Goal: Task Accomplishment & Management: Manage account settings

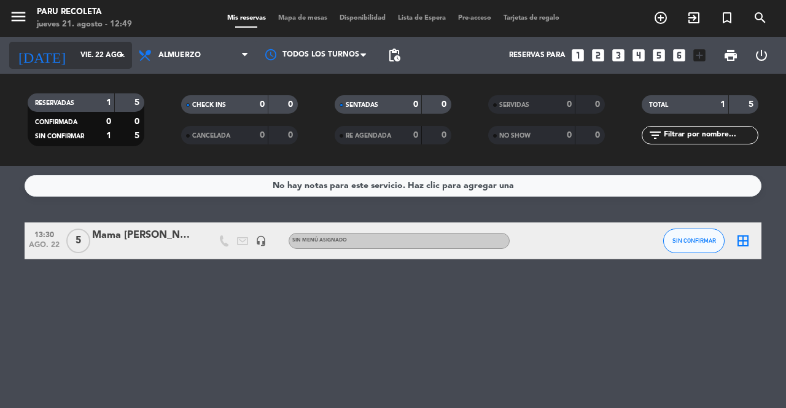
click at [74, 64] on input "vie. 22 ago." at bounding box center [123, 55] width 98 height 21
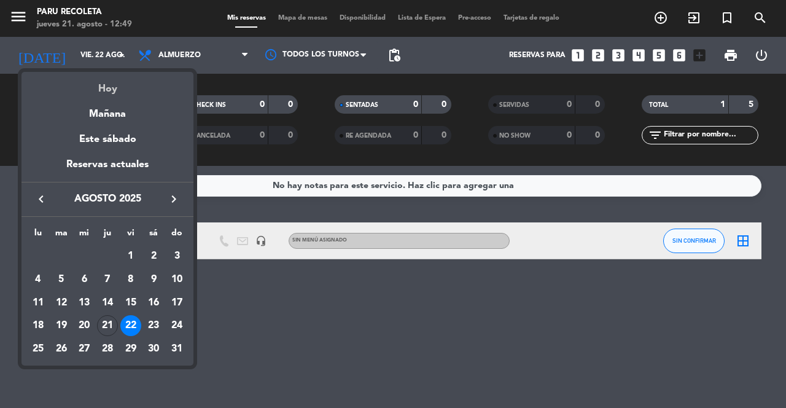
click at [92, 91] on div "Hoy" at bounding box center [107, 84] width 172 height 25
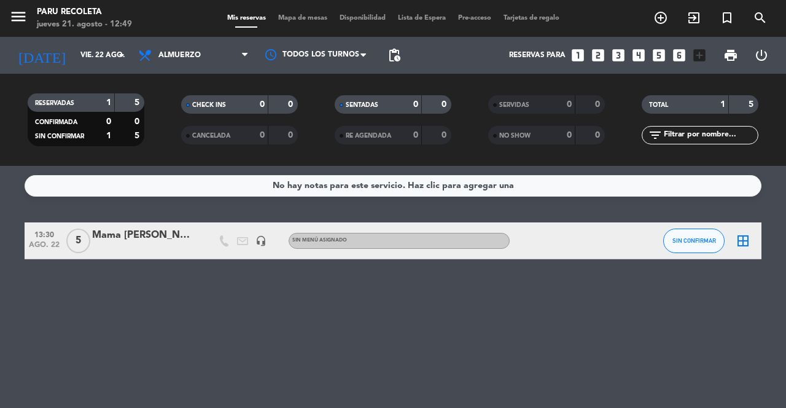
type input "jue. 21 ago."
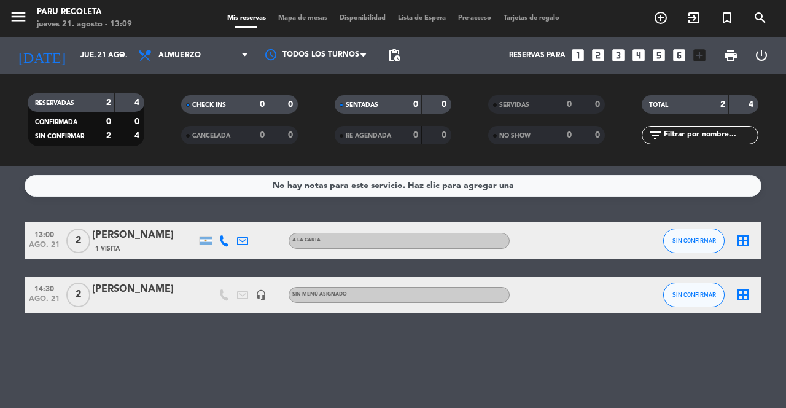
click at [619, 59] on icon "looks_3" at bounding box center [618, 55] width 16 height 16
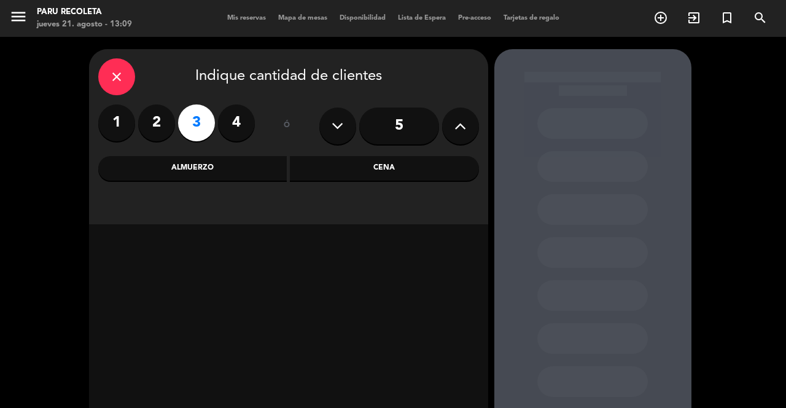
click at [370, 169] on div "Cena" at bounding box center [384, 168] width 189 height 25
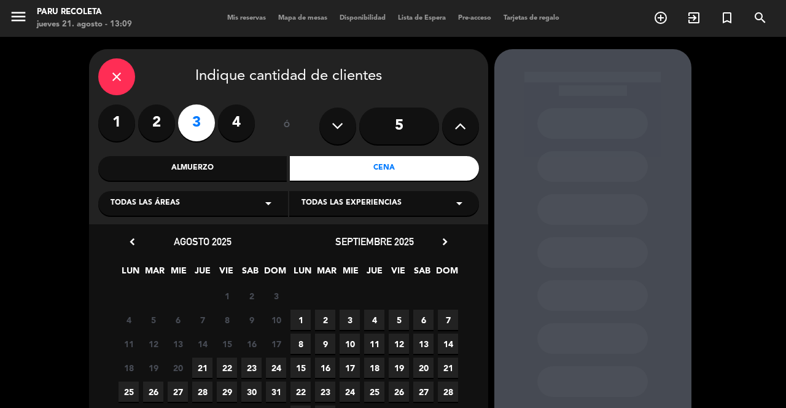
click at [234, 369] on span "22" at bounding box center [227, 367] width 20 height 20
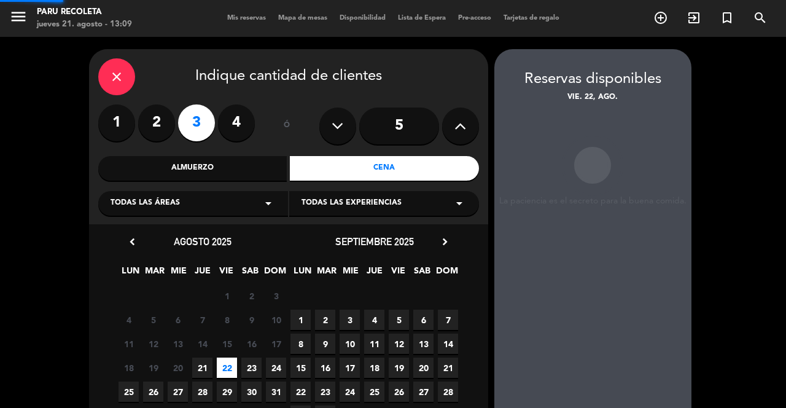
scroll to position [35, 0]
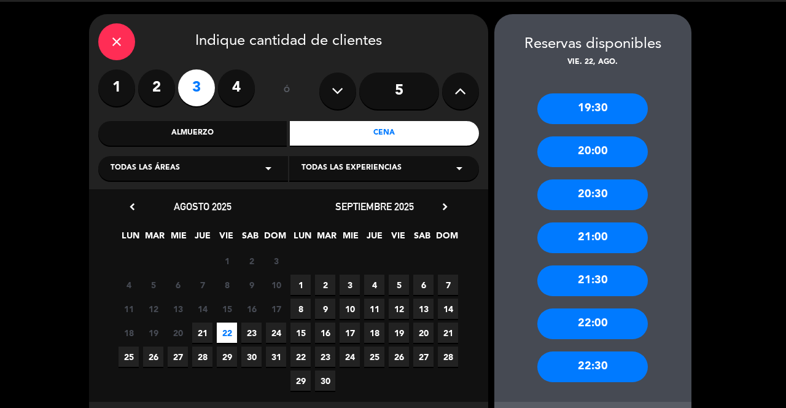
click at [628, 236] on div "21:00" at bounding box center [592, 237] width 110 height 31
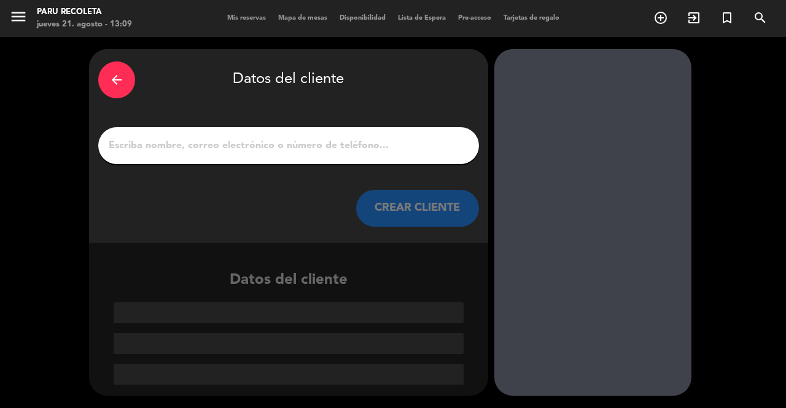
scroll to position [0, 0]
click at [428, 127] on div at bounding box center [288, 145] width 381 height 37
click at [384, 137] on input "1" at bounding box center [288, 145] width 362 height 17
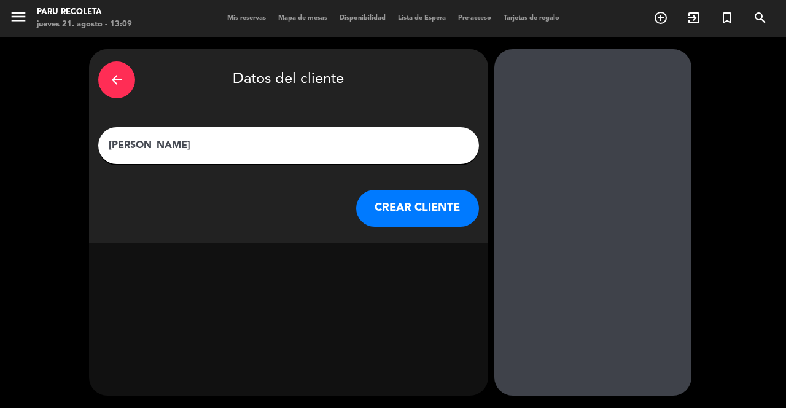
type input "Diego Nicoli"
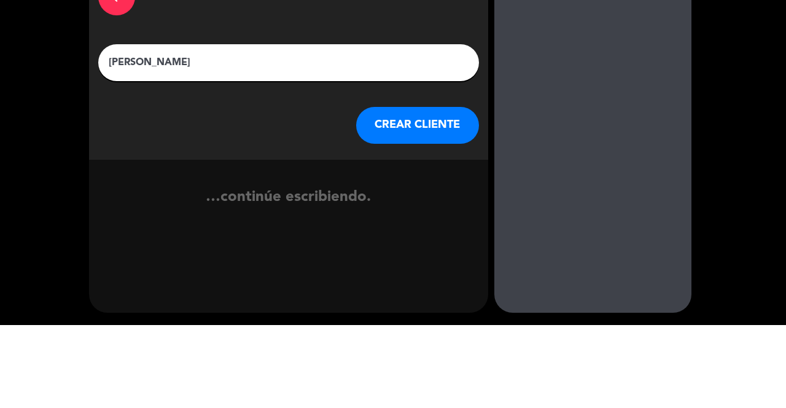
click at [437, 205] on button "CREAR CLIENTE" at bounding box center [417, 208] width 123 height 37
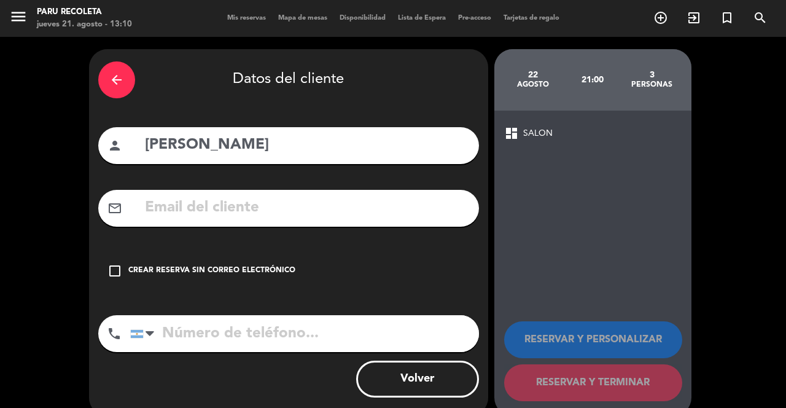
click at [115, 263] on icon "check_box_outline_blank" at bounding box center [114, 270] width 15 height 15
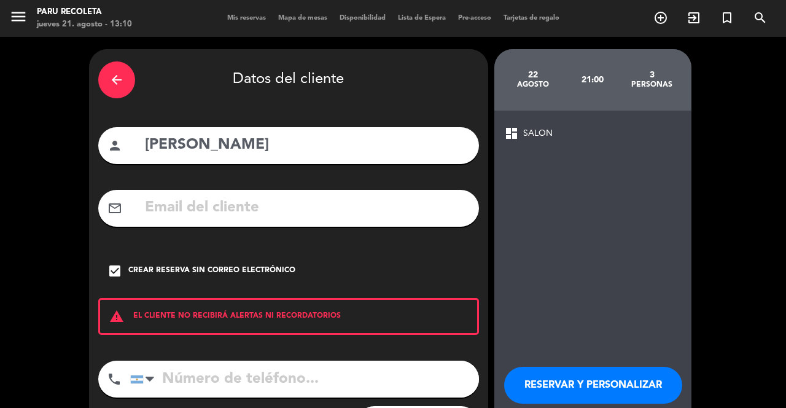
click at [215, 336] on div "arrow_back Datos del cliente person Diego Nicoli mail_outline check_box Crear r…" at bounding box center [288, 255] width 399 height 412
click at [235, 360] on input "tel" at bounding box center [304, 378] width 349 height 37
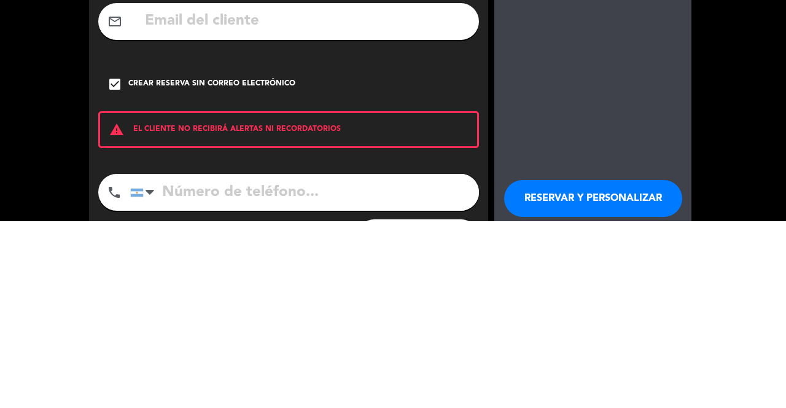
scroll to position [59, 0]
type input "1153479665"
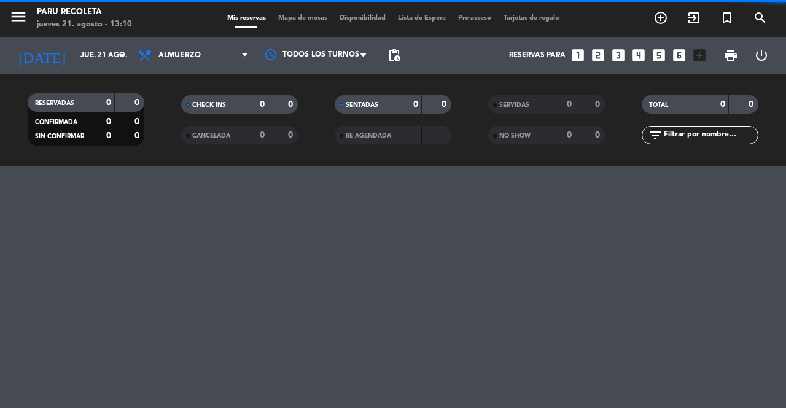
scroll to position [3, 0]
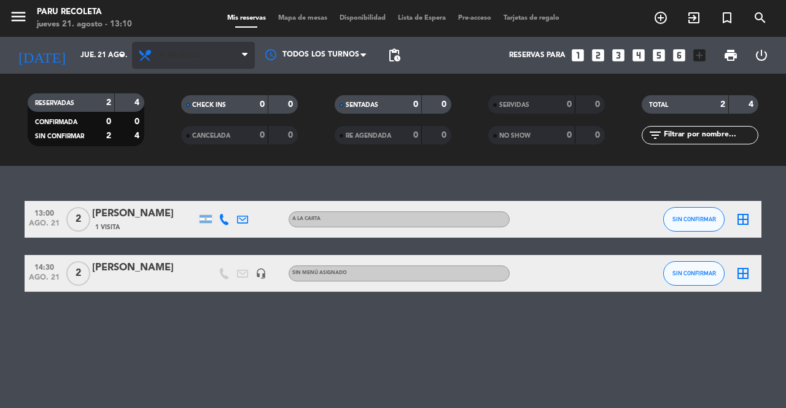
click at [194, 64] on span "Almuerzo" at bounding box center [193, 55] width 123 height 27
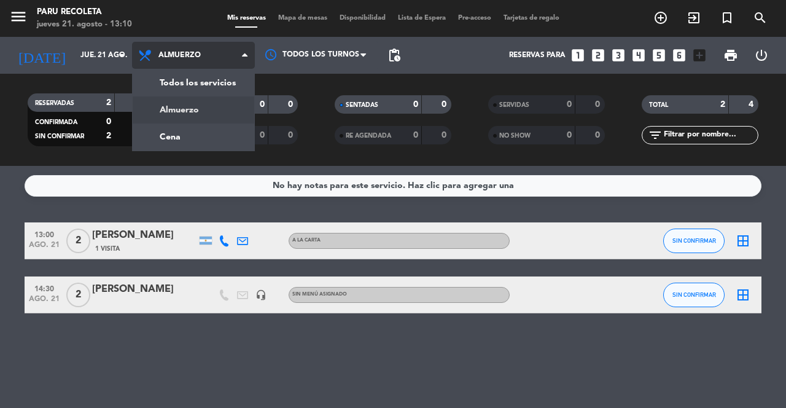
click at [209, 137] on div "menu Paru Recoleta jueves 21. agosto - 13:10 Mis reservas Mapa de mesas Disponi…" at bounding box center [393, 83] width 786 height 166
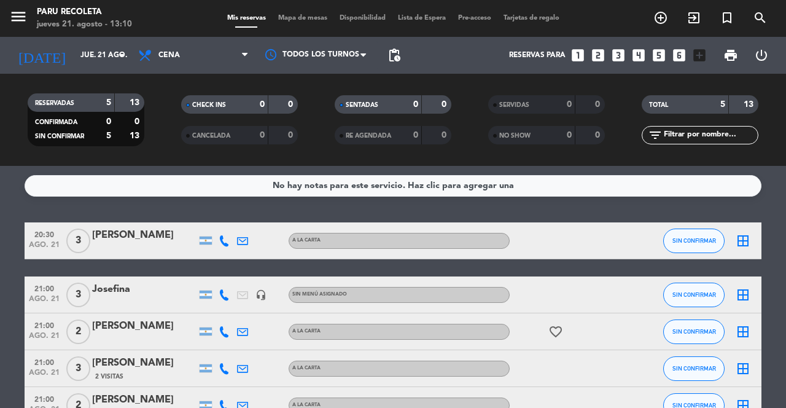
scroll to position [0, 0]
click at [541, 312] on div "21:00 ago. 21 3 Diego Nicoli headset_mic Sin menú asignado subject SIN CONFIRMA…" at bounding box center [393, 294] width 737 height 37
click at [538, 297] on icon "subject" at bounding box center [537, 294] width 15 height 15
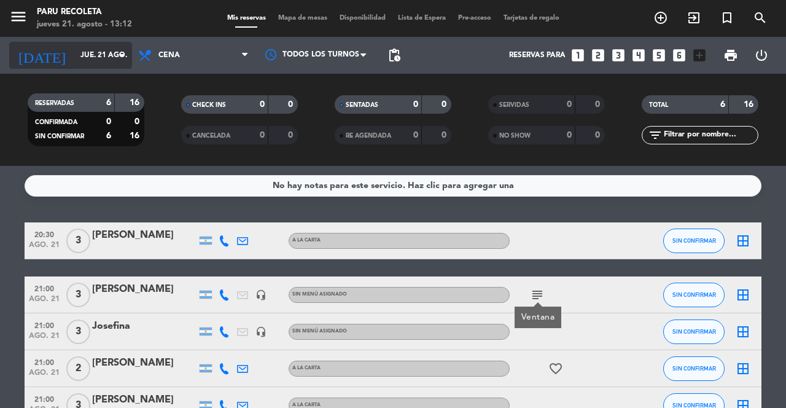
click at [104, 63] on input "jue. 21 ago." at bounding box center [123, 55] width 98 height 21
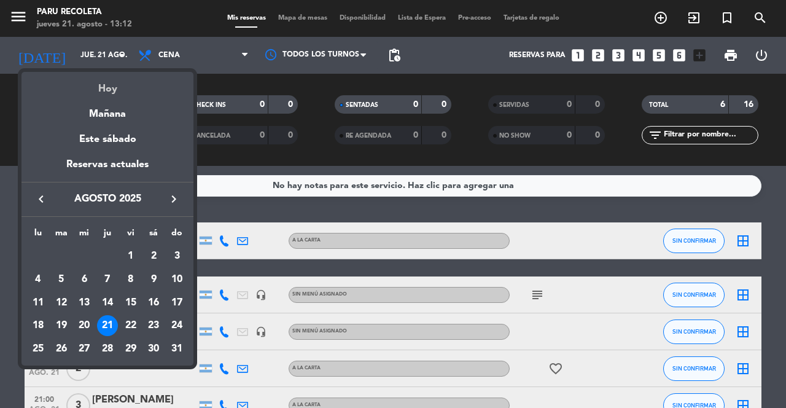
click at [147, 91] on div "Hoy" at bounding box center [107, 84] width 172 height 25
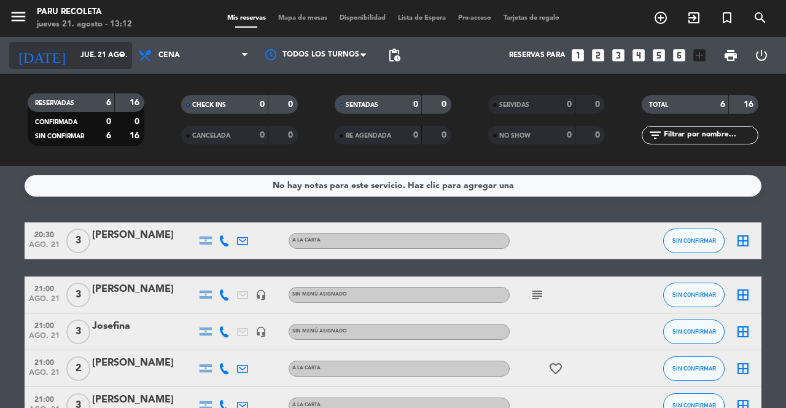
click at [101, 61] on input "jue. 21 ago." at bounding box center [123, 55] width 98 height 21
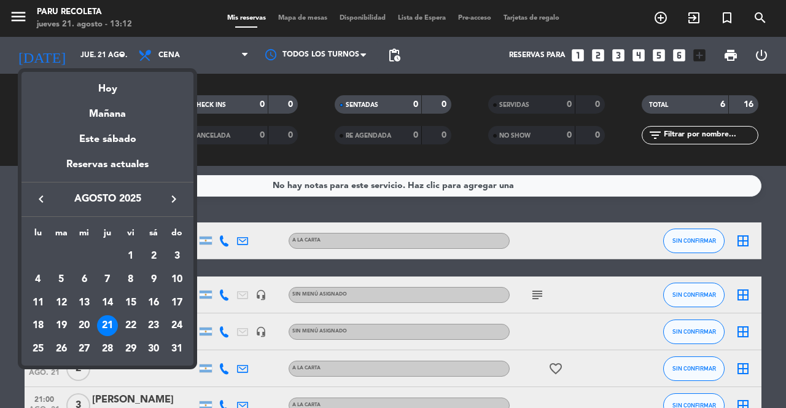
click at [212, 62] on div at bounding box center [393, 204] width 786 height 408
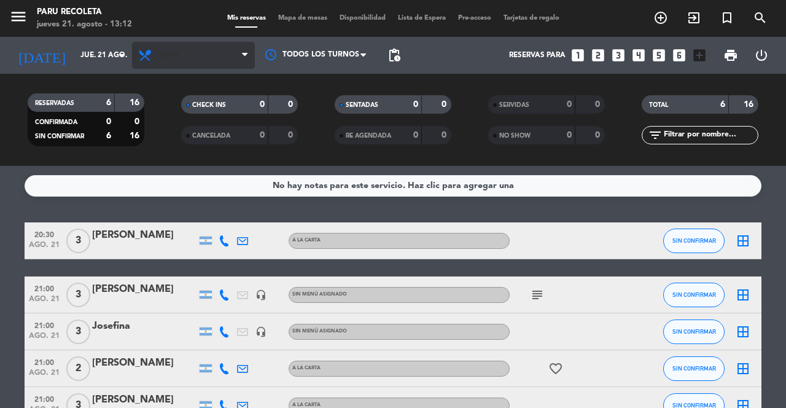
click at [217, 57] on span "Cena" at bounding box center [193, 55] width 123 height 27
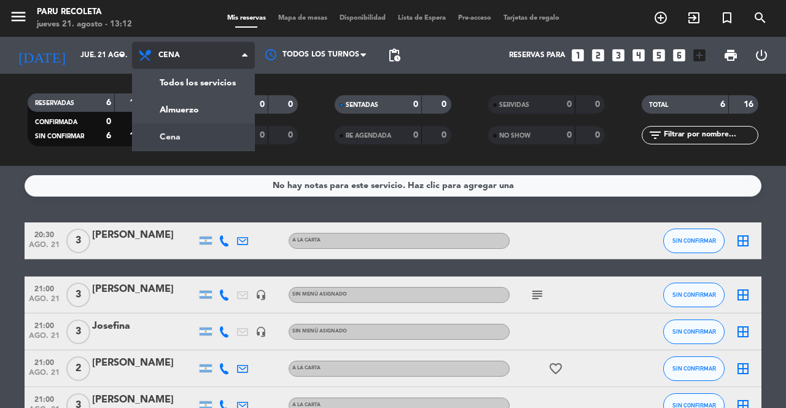
click at [199, 108] on div "menu Paru Recoleta jueves 21. agosto - 13:12 Mis reservas Mapa de mesas Disponi…" at bounding box center [393, 83] width 786 height 166
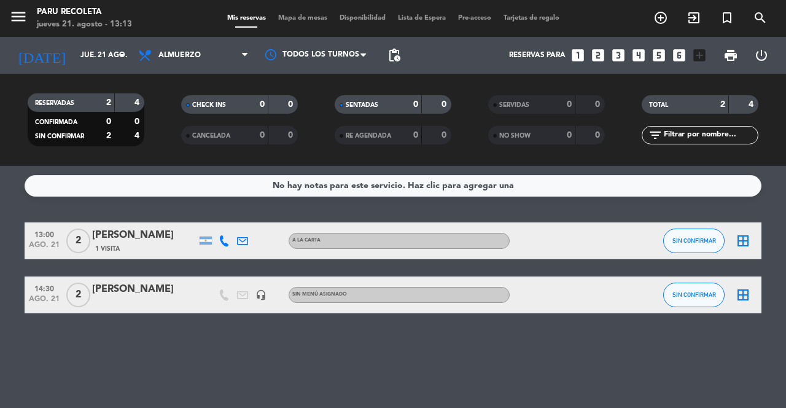
click at [674, 57] on icon "looks_6" at bounding box center [679, 55] width 16 height 16
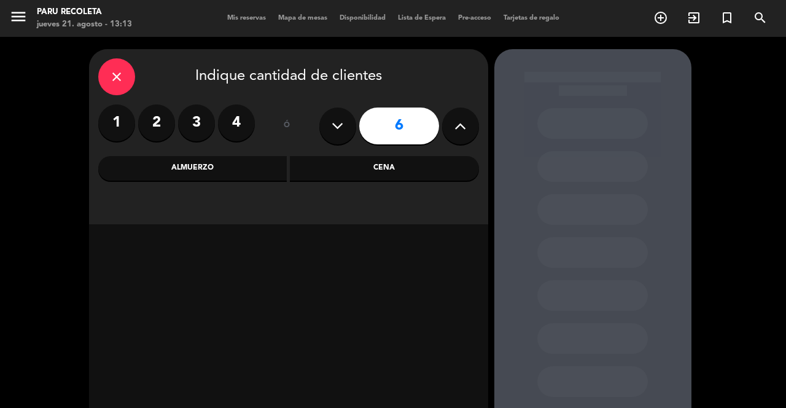
click at [202, 175] on div "Almuerzo" at bounding box center [192, 168] width 189 height 25
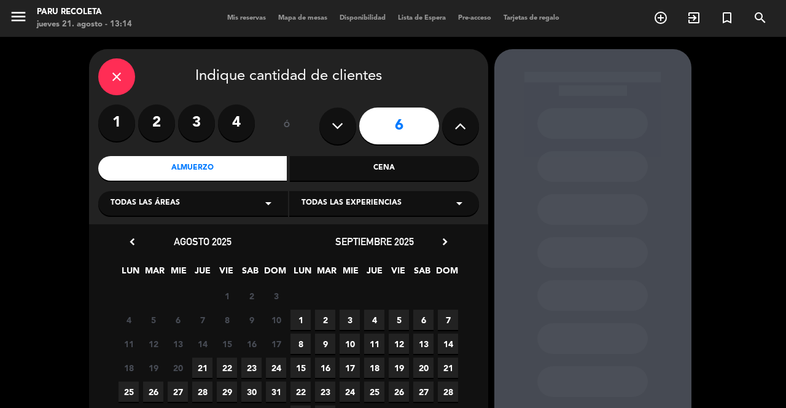
scroll to position [35, 0]
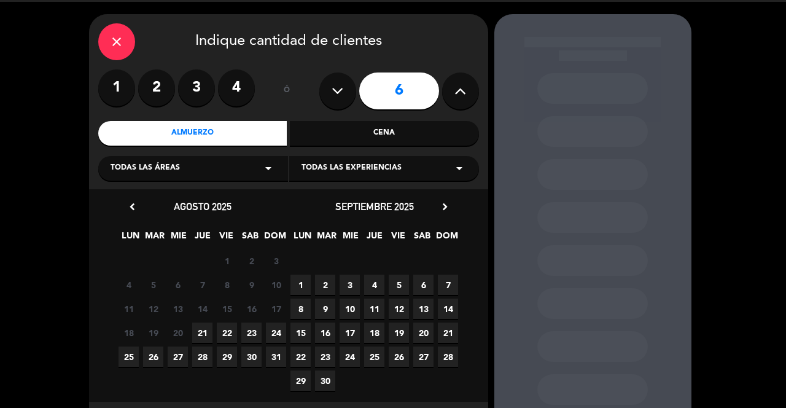
click at [207, 333] on span "21" at bounding box center [202, 332] width 20 height 20
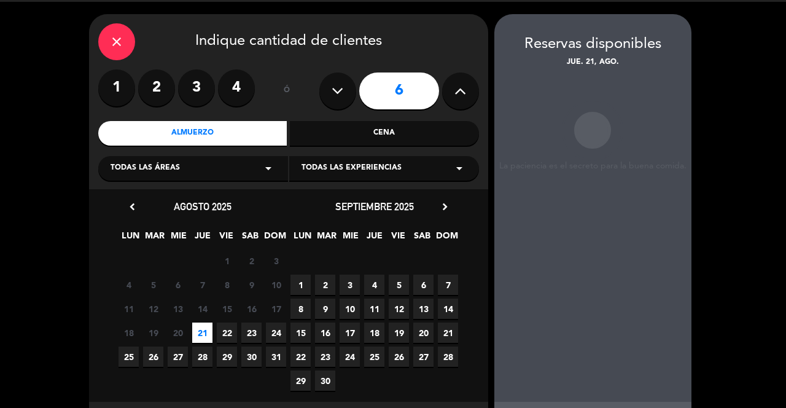
scroll to position [14, 0]
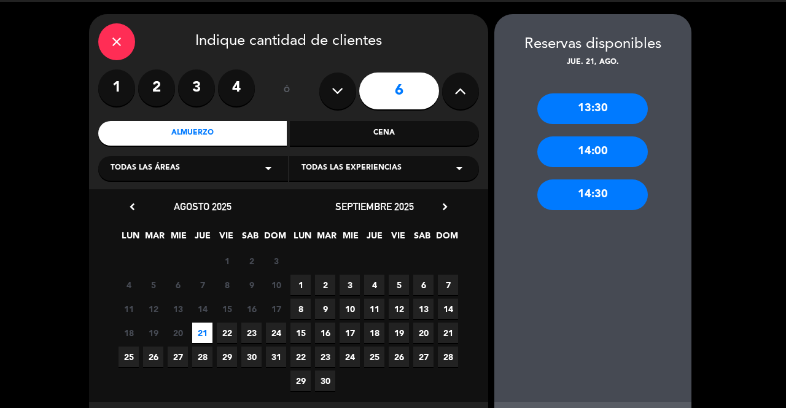
click at [590, 182] on div "14:30" at bounding box center [592, 194] width 110 height 31
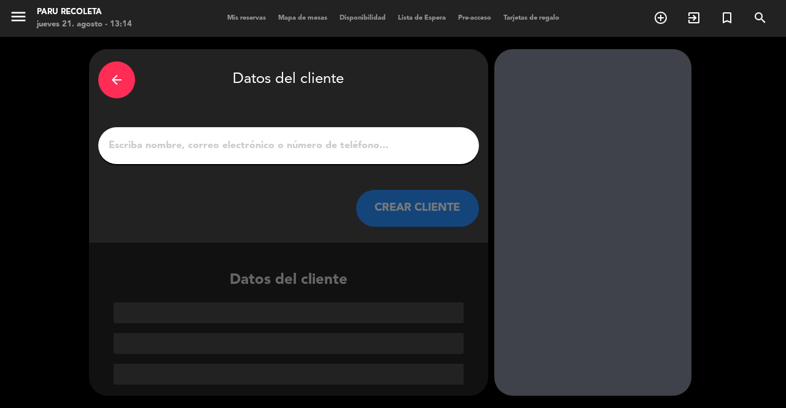
scroll to position [0, 0]
click at [389, 137] on input "1" at bounding box center [288, 145] width 362 height 17
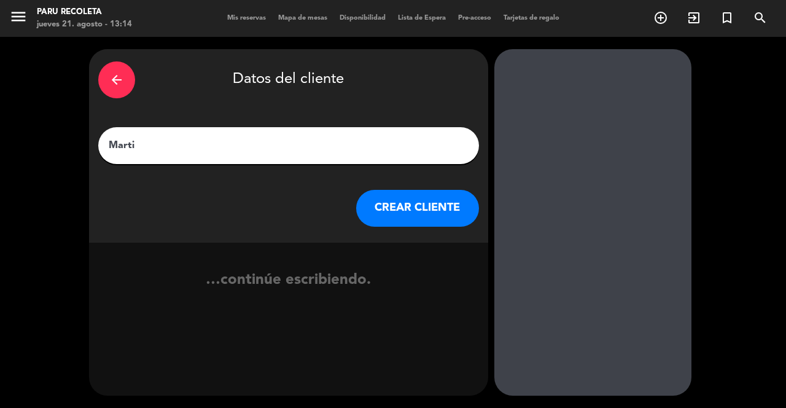
type input "[PERSON_NAME]"
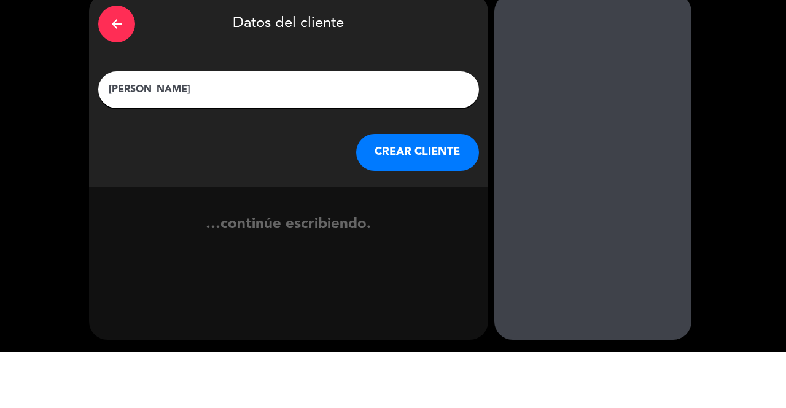
click at [426, 201] on button "CREAR CLIENTE" at bounding box center [417, 208] width 123 height 37
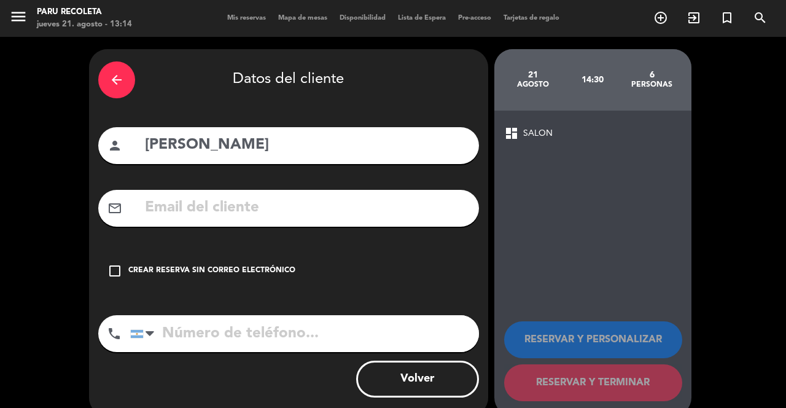
click at [119, 263] on icon "check_box_outline_blank" at bounding box center [114, 270] width 15 height 15
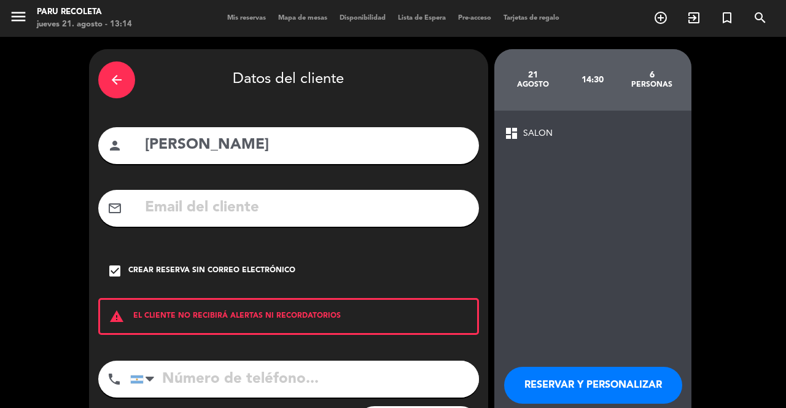
scroll to position [7, 0]
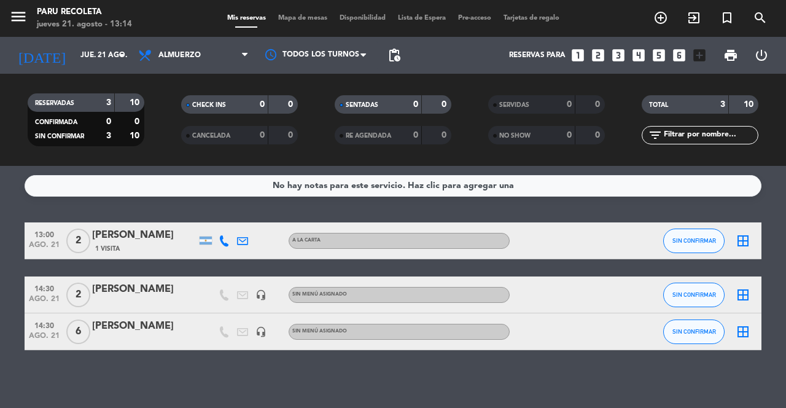
click at [78, 319] on span "6" at bounding box center [78, 331] width 24 height 25
click at [105, 318] on div "[PERSON_NAME]" at bounding box center [144, 326] width 104 height 16
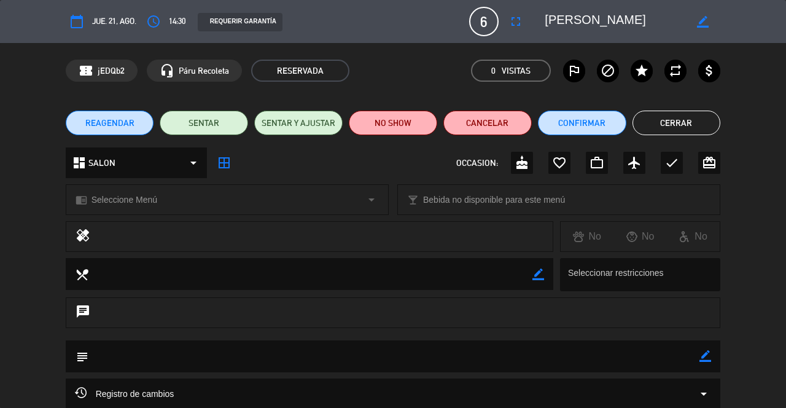
click at [474, 26] on span "6" at bounding box center [483, 21] width 29 height 29
click at [700, 23] on icon "border_color" at bounding box center [703, 22] width 12 height 12
click at [490, 27] on span "6" at bounding box center [483, 21] width 29 height 29
click at [482, 29] on span "6" at bounding box center [483, 21] width 29 height 29
click at [517, 29] on button "fullscreen" at bounding box center [516, 21] width 22 height 22
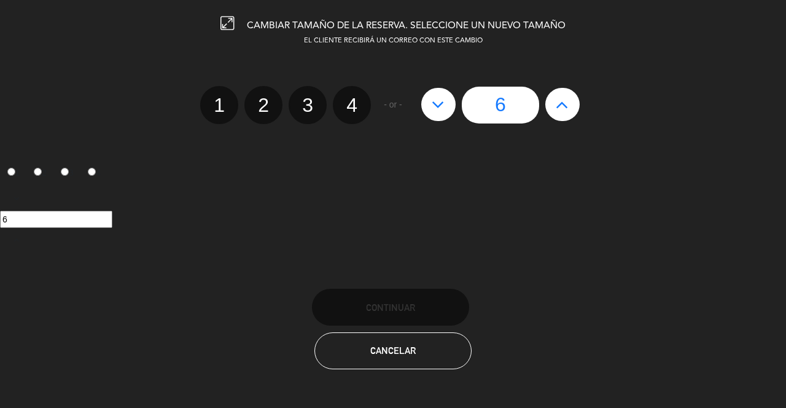
click at [558, 111] on icon at bounding box center [561, 105] width 13 height 20
type input "7"
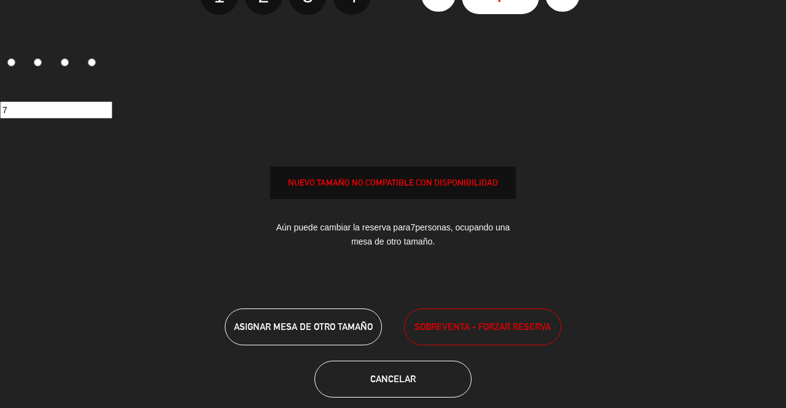
scroll to position [105, 0]
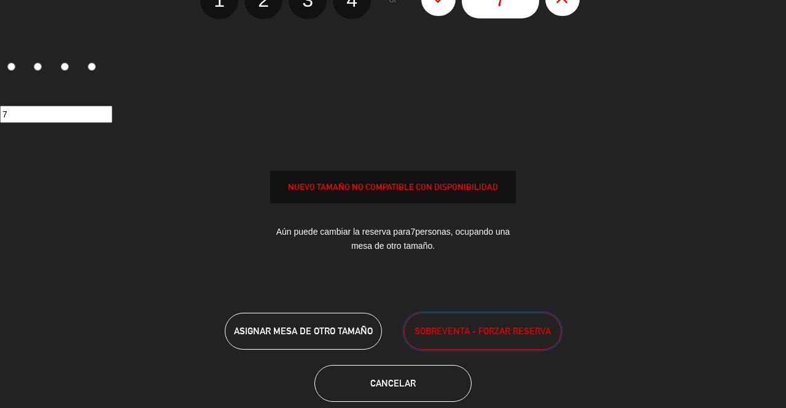
click at [492, 333] on span "SOBREVENTA - FORZAR RESERVA" at bounding box center [482, 330] width 136 height 14
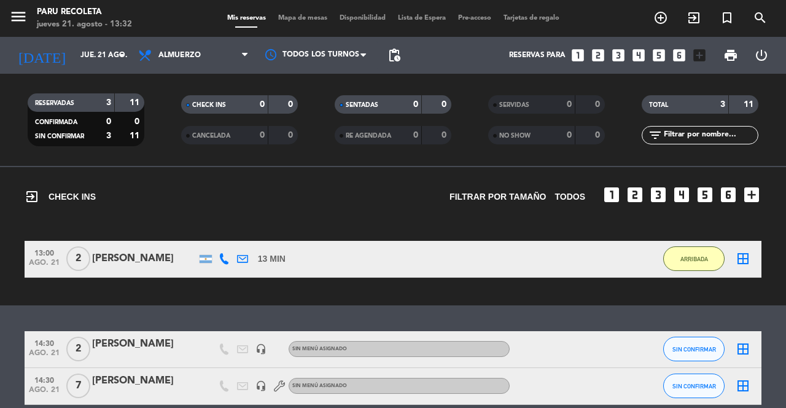
scroll to position [38, 0]
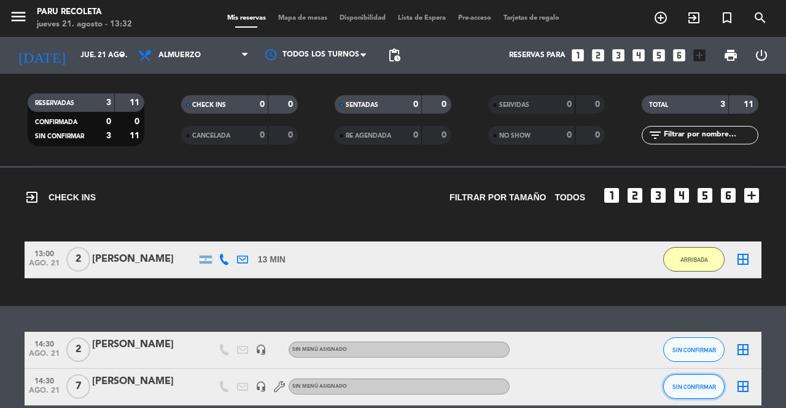
click at [694, 393] on button "SIN CONFIRMAR" at bounding box center [693, 386] width 61 height 25
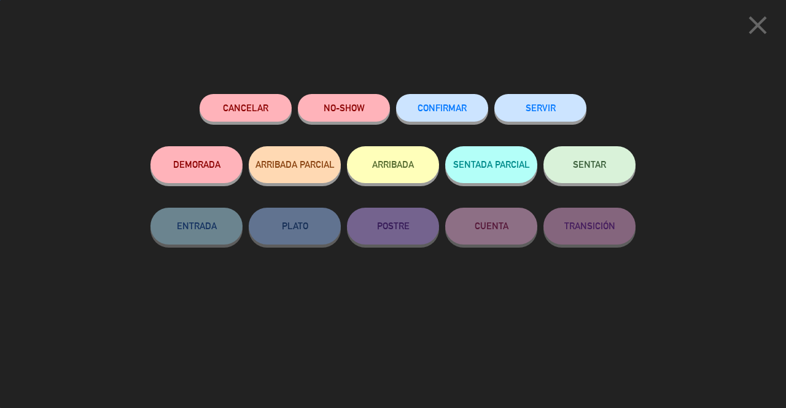
click at [394, 180] on button "ARRIBADA" at bounding box center [393, 164] width 92 height 37
